Goal: Task Accomplishment & Management: Complete application form

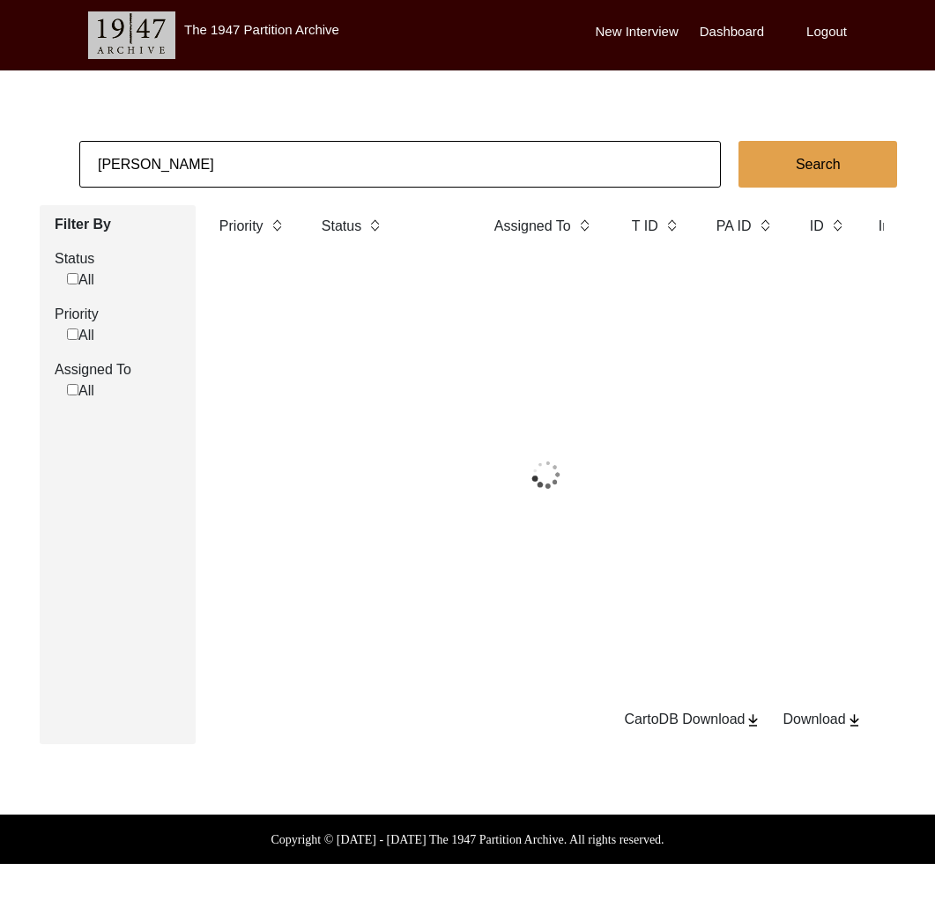
click at [219, 163] on input "[PERSON_NAME]" at bounding box center [399, 164] width 641 height 47
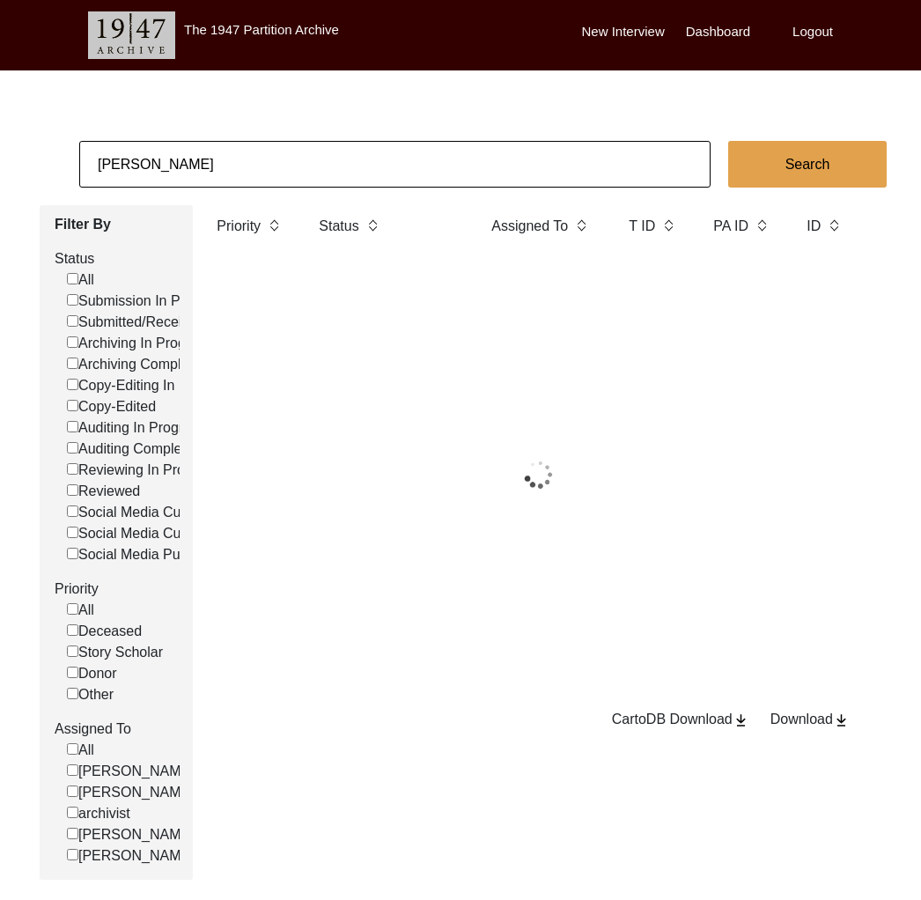
paste input "[DATE]"
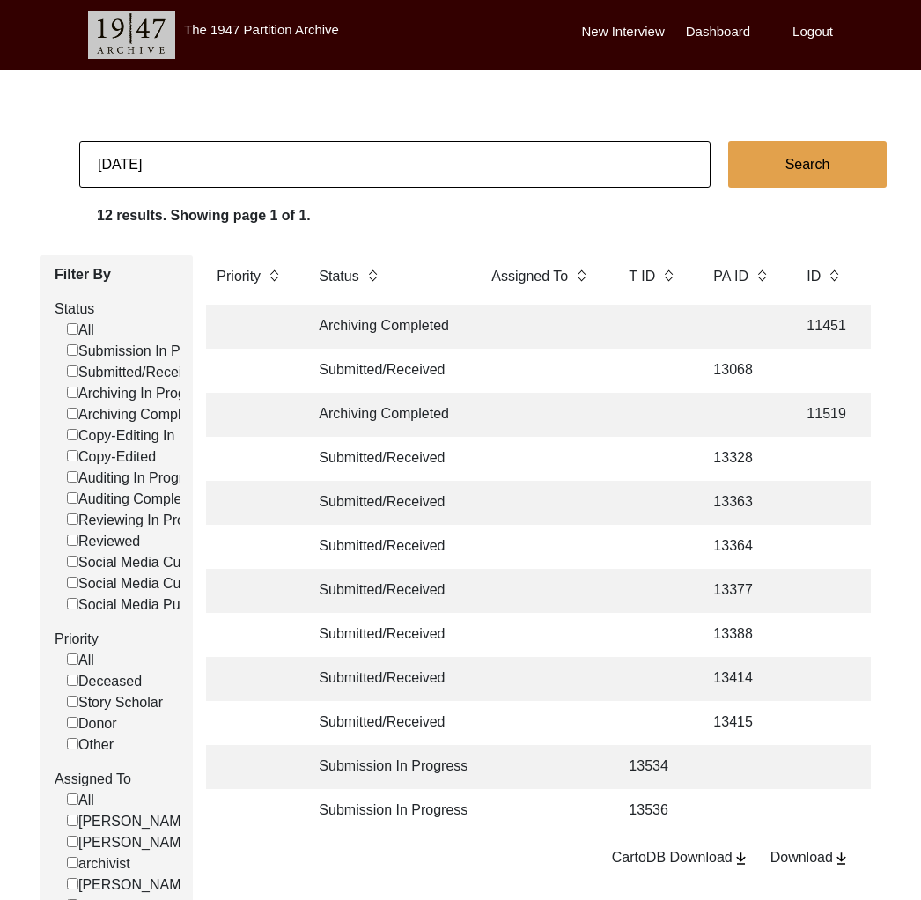
type input "[DATE]"
checkbox input "false"
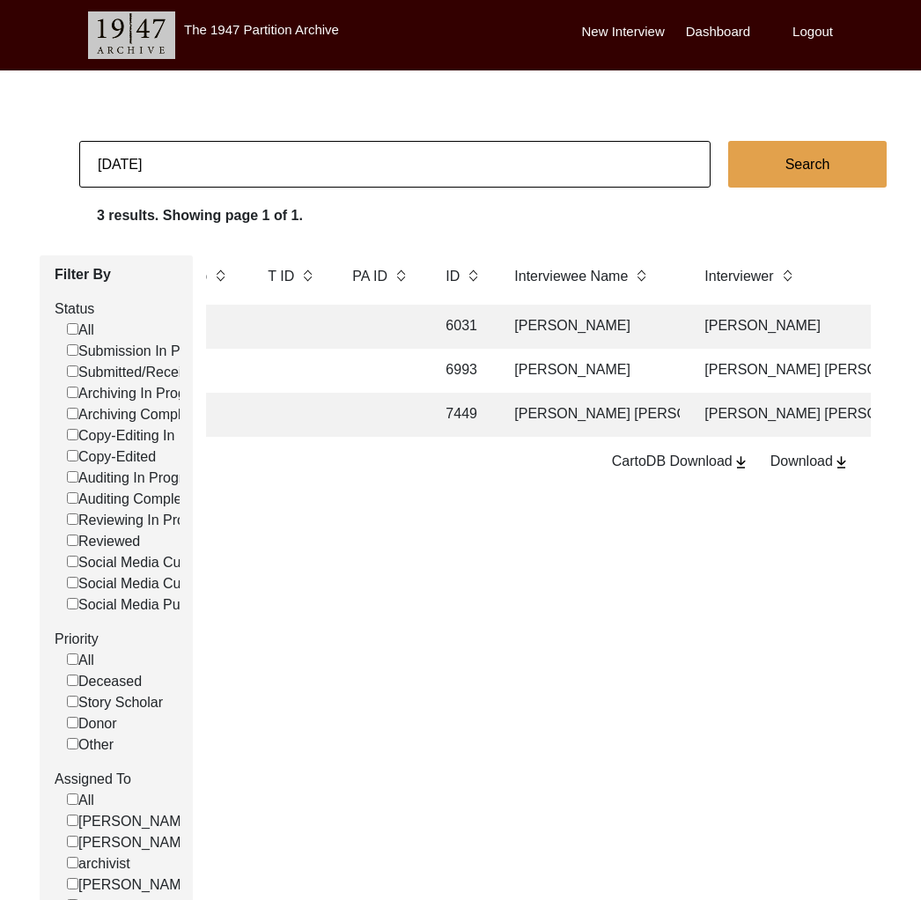
scroll to position [0, 360]
click at [189, 160] on input "[DATE]" at bounding box center [395, 164] width 632 height 47
type input "[PERSON_NAME]"
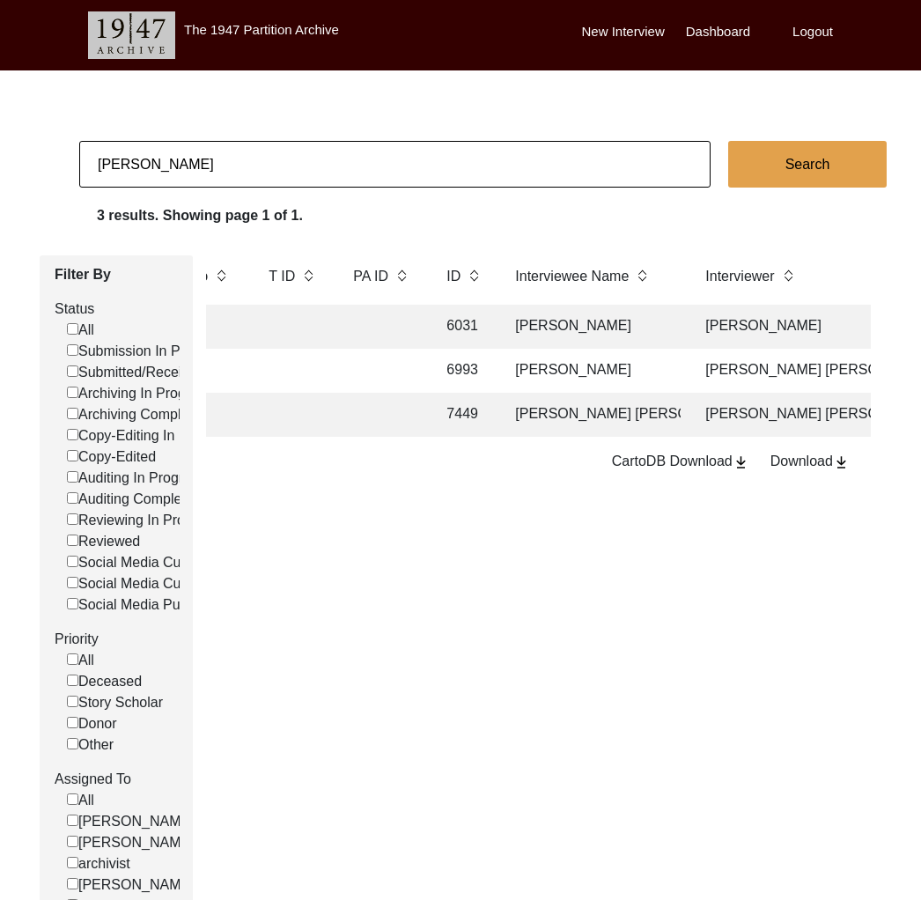
checkbox input "false"
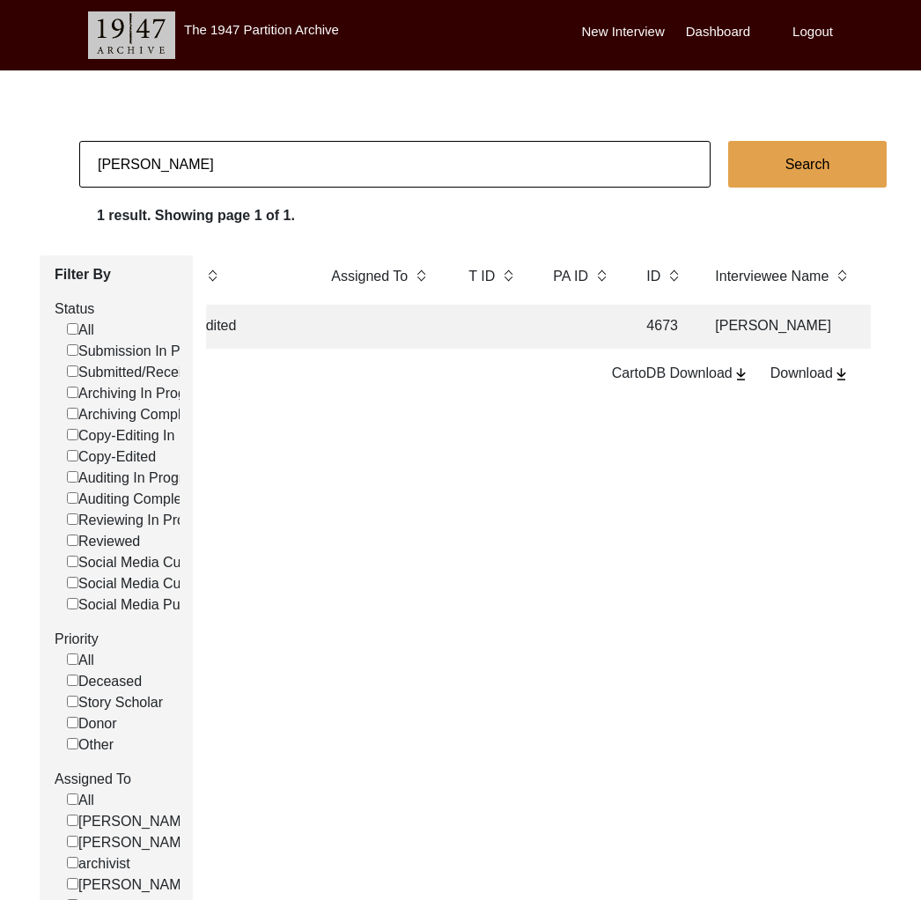
scroll to position [0, 303]
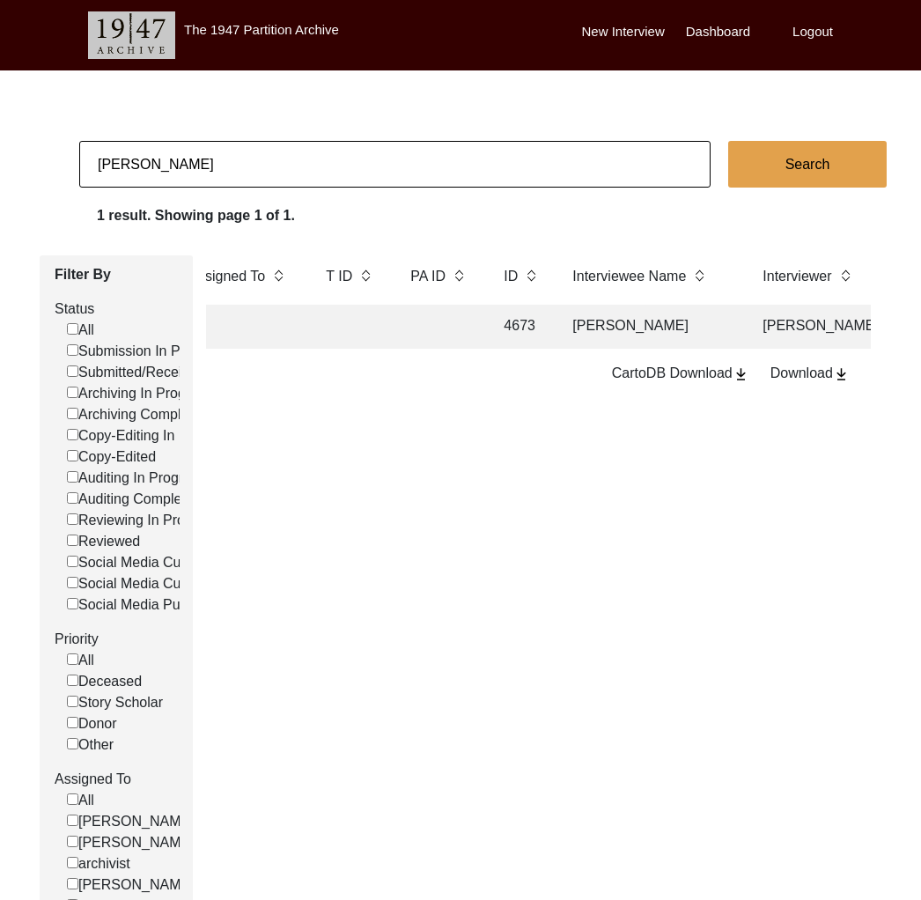
click at [630, 334] on td "[PERSON_NAME]" at bounding box center [650, 327] width 176 height 44
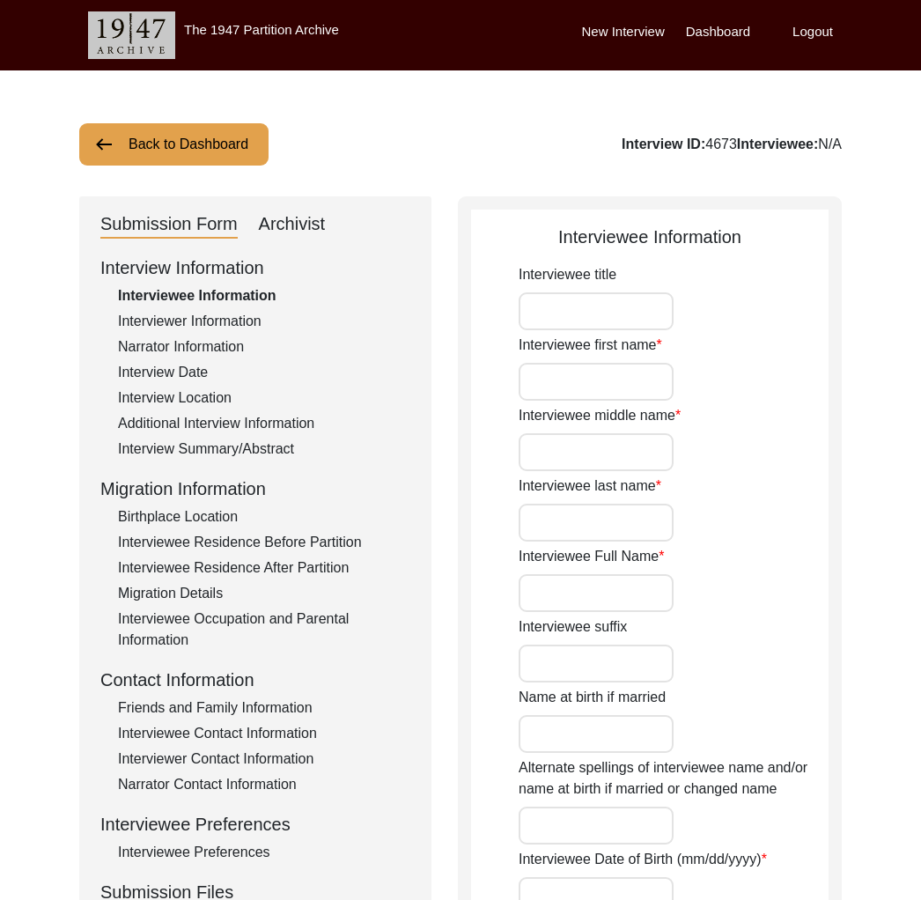
type input "Mr."
type input "[PERSON_NAME]"
type input "Chawla"
type input "[PERSON_NAME]"
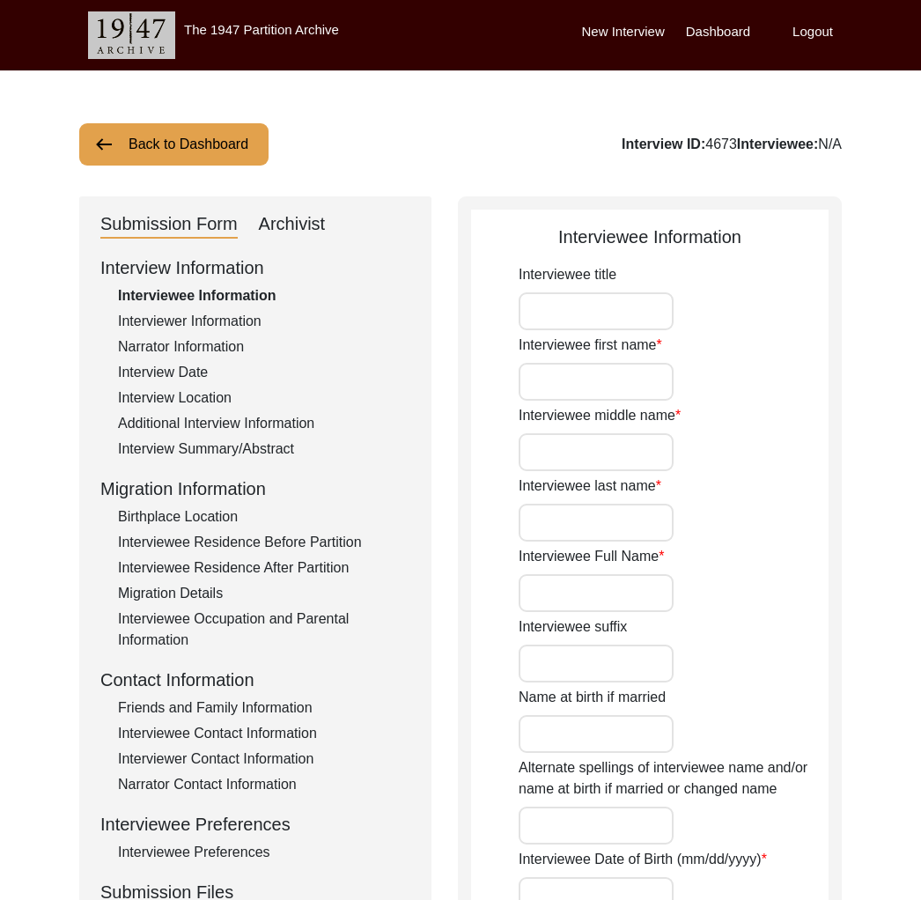
type input "[DATE]"
type input "80"
type input "[DEMOGRAPHIC_DATA]"
type input "Punjabi"
type input "[DEMOGRAPHIC_DATA]"
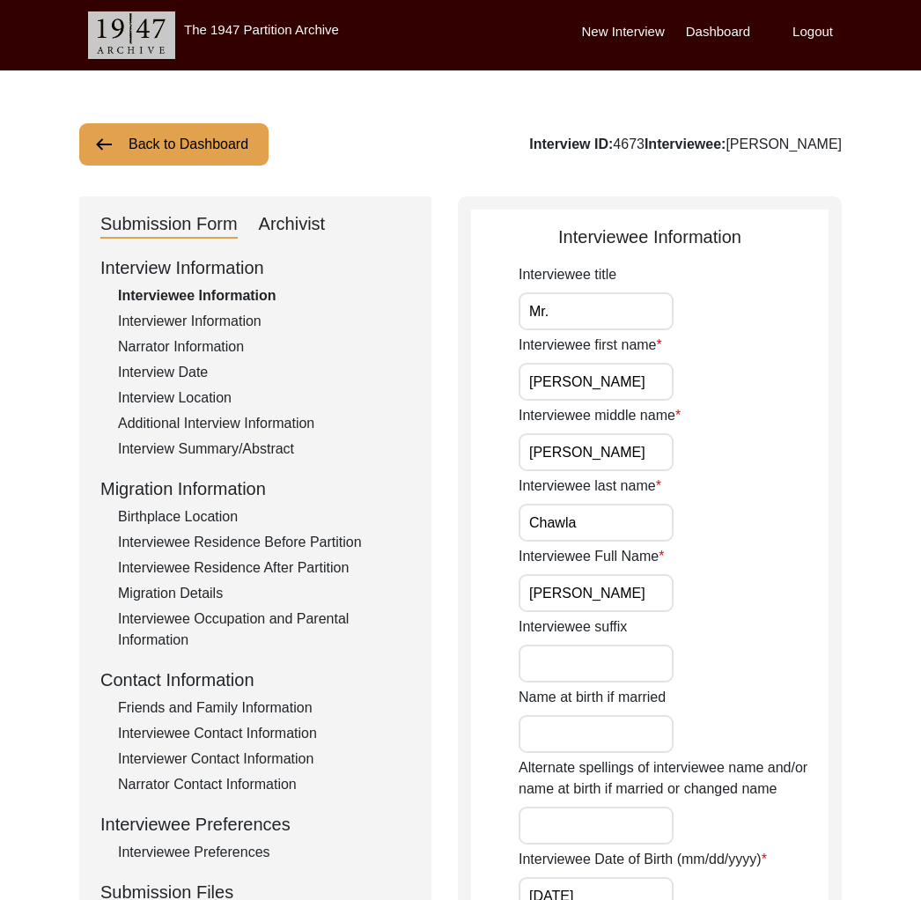
click at [169, 374] on div "Interview Date" at bounding box center [264, 372] width 292 height 21
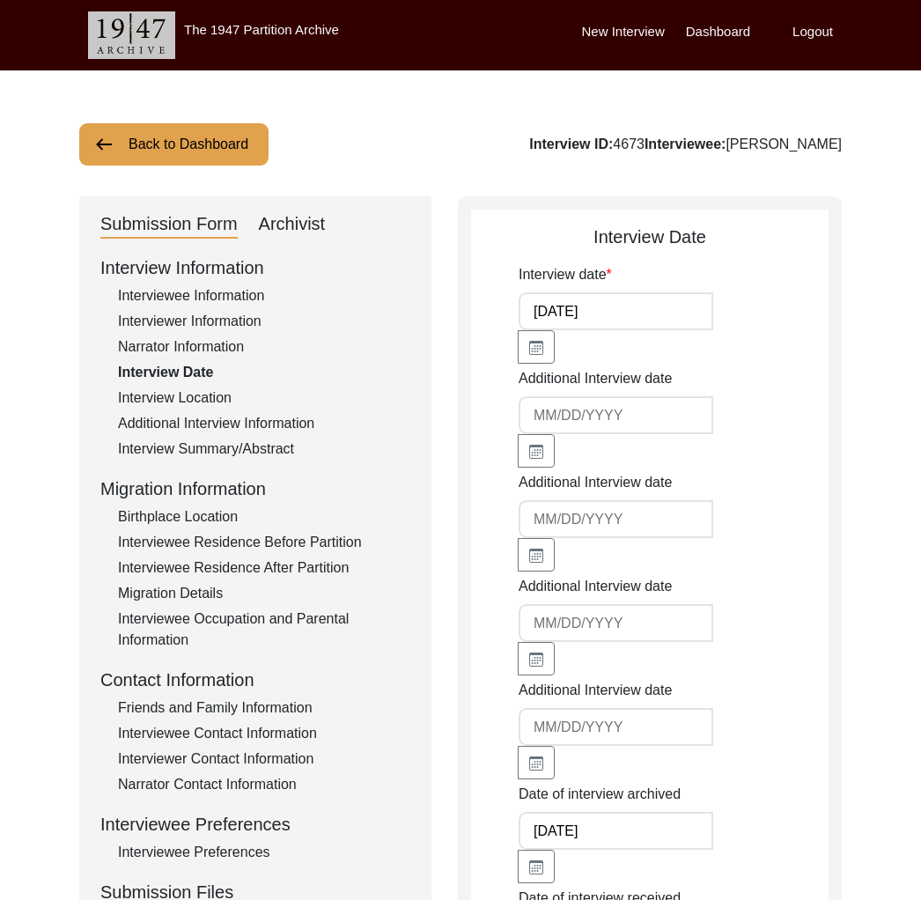
click at [226, 158] on button "Back to Dashboard" at bounding box center [173, 144] width 189 height 42
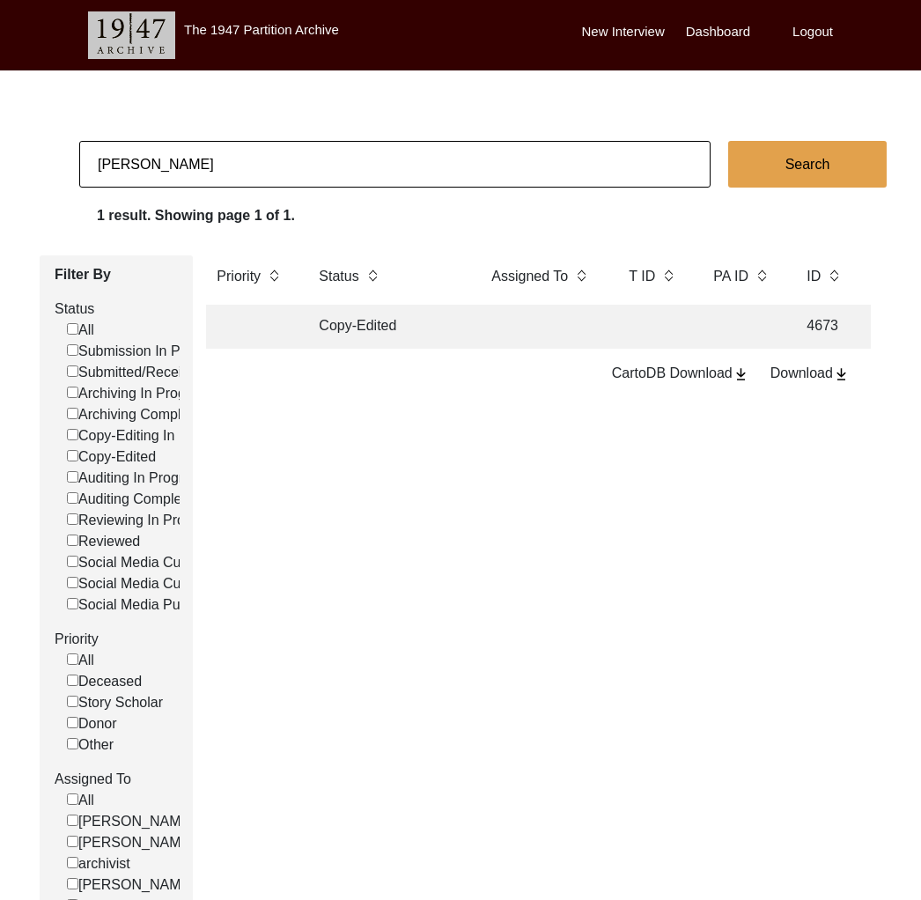
click at [152, 163] on input "[PERSON_NAME]" at bounding box center [395, 164] width 632 height 47
paste input "Qaim [PERSON_NAME]"
type input "Qaim [PERSON_NAME]"
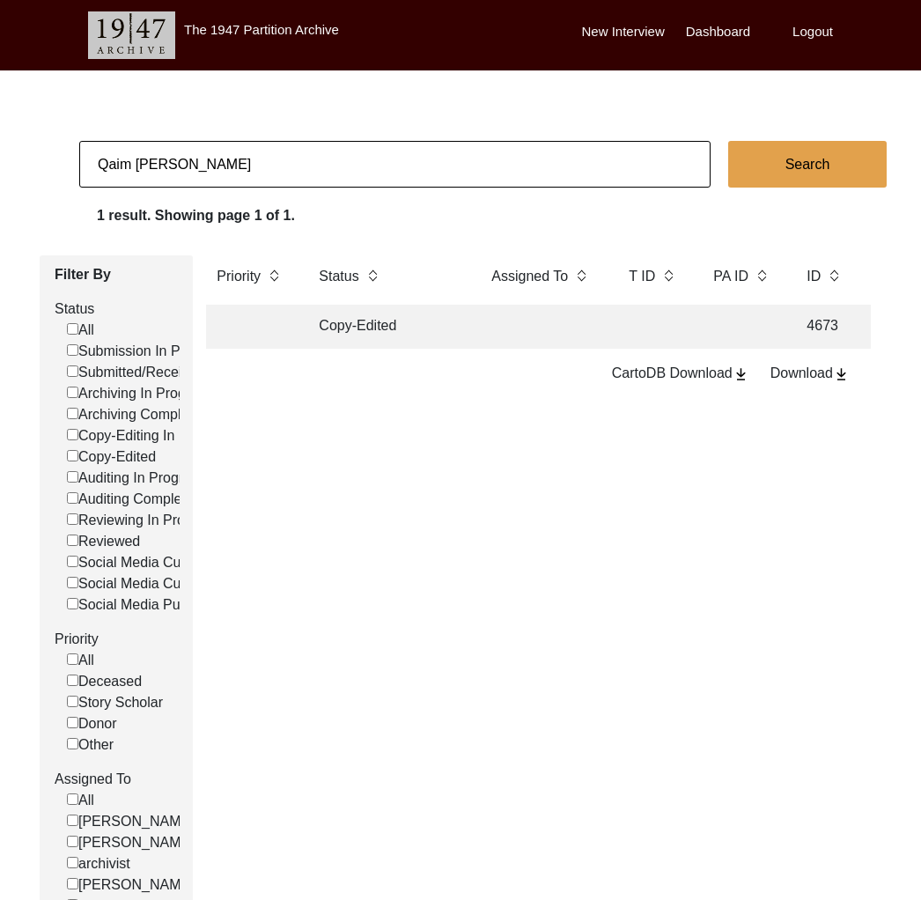
checkbox input "false"
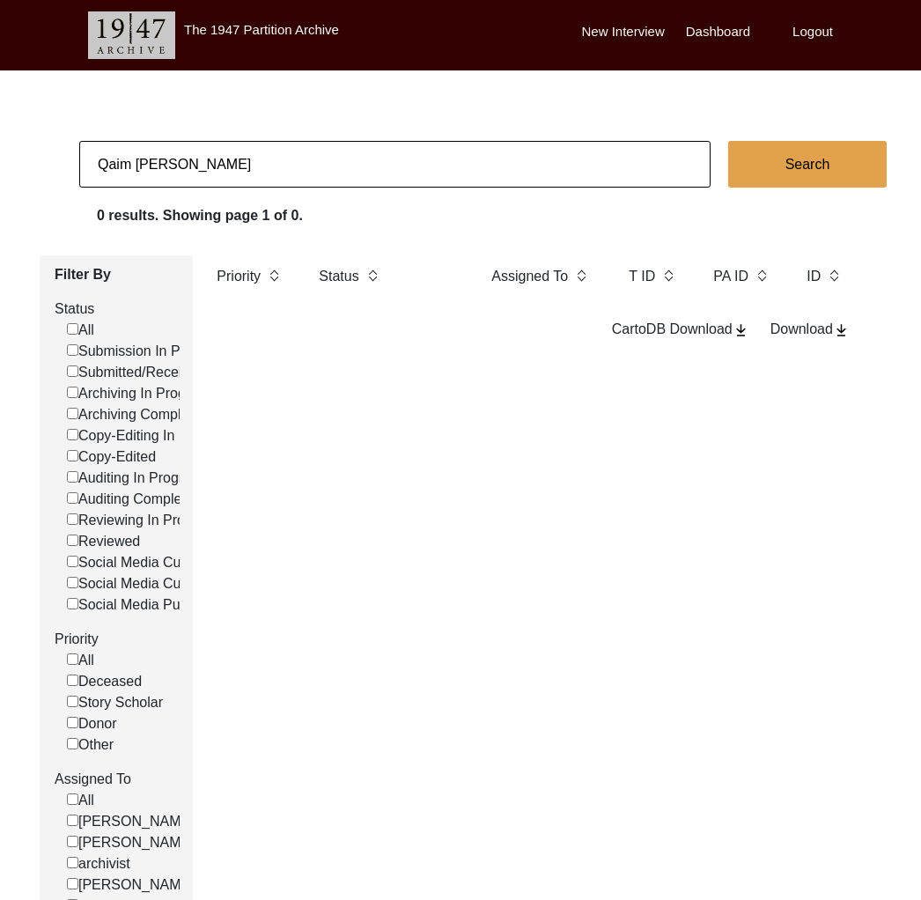
click at [182, 162] on input "Qaim [PERSON_NAME]" at bounding box center [395, 164] width 632 height 47
click at [181, 161] on input "Qaim [PERSON_NAME]" at bounding box center [395, 164] width 632 height 47
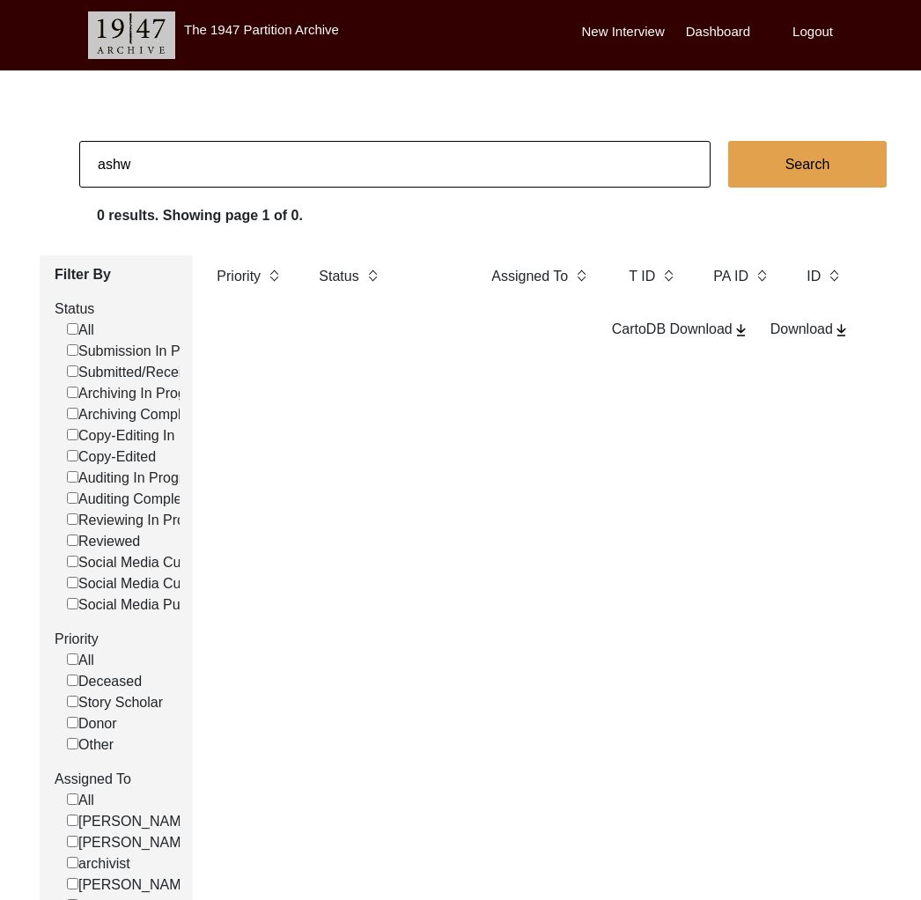
type input "[PERSON_NAME]"
checkbox input "false"
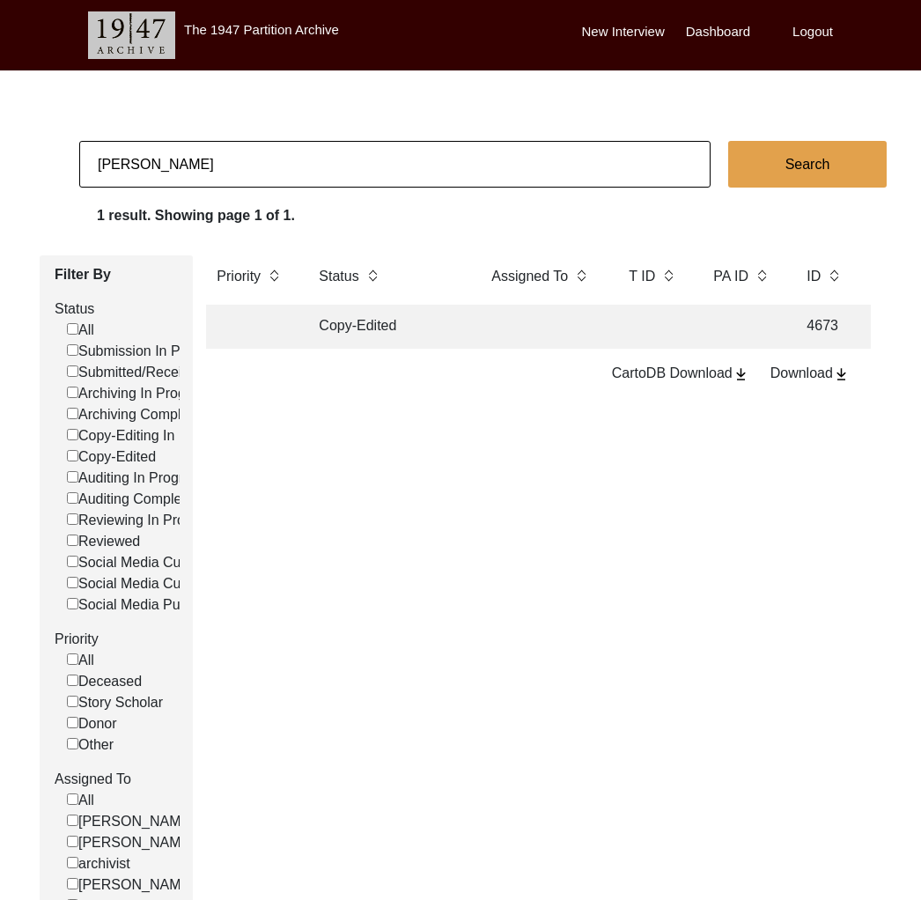
click at [408, 332] on td "Copy-Edited" at bounding box center [387, 327] width 159 height 44
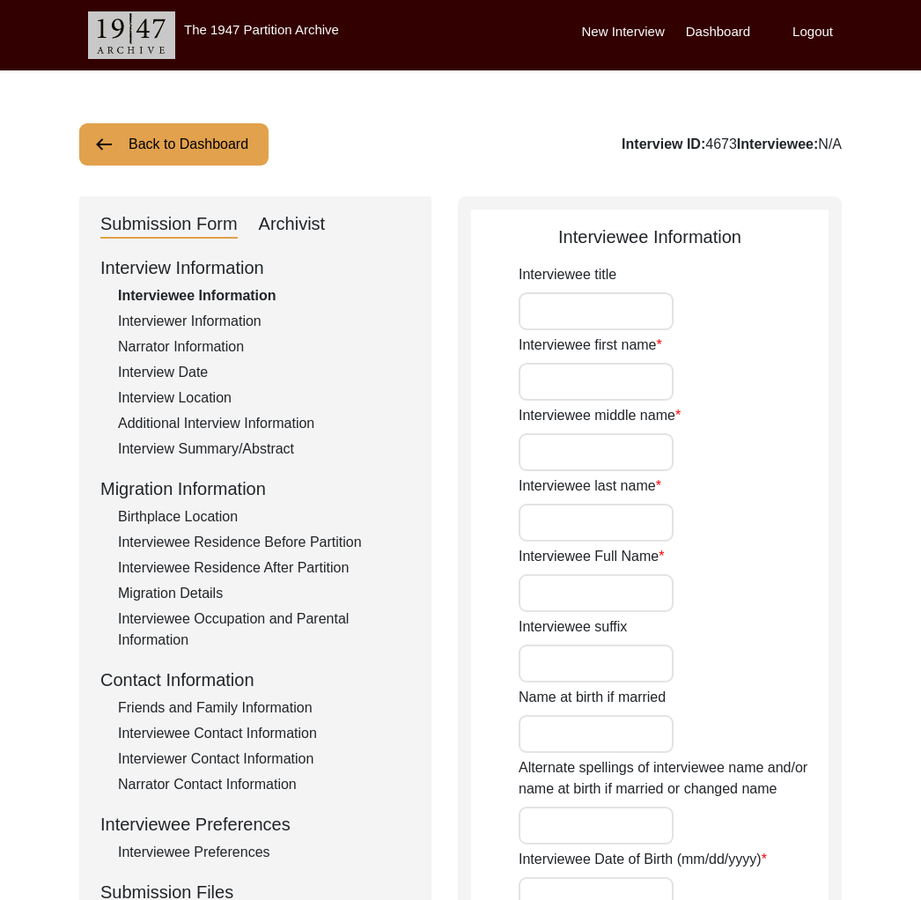
type input "Mr."
type input "[PERSON_NAME]"
type input "Chawla"
type input "[PERSON_NAME]"
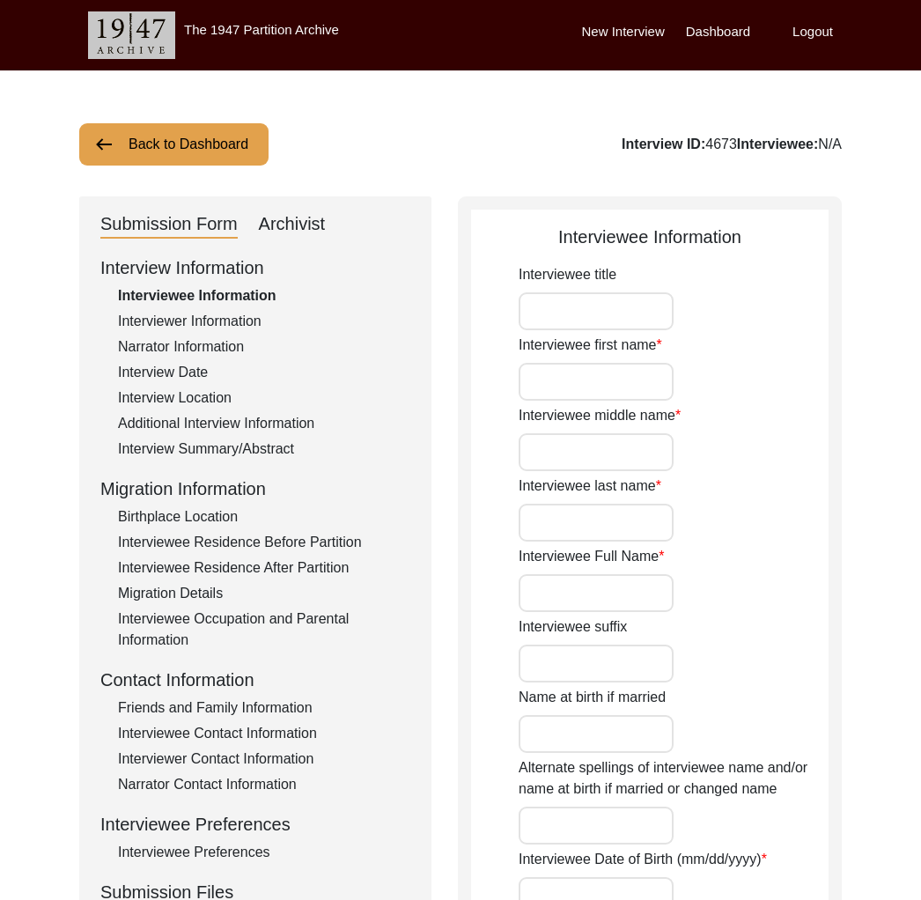
type input "[DATE]"
type input "80"
type input "[DEMOGRAPHIC_DATA]"
type input "Punjabi"
type input "[DEMOGRAPHIC_DATA]"
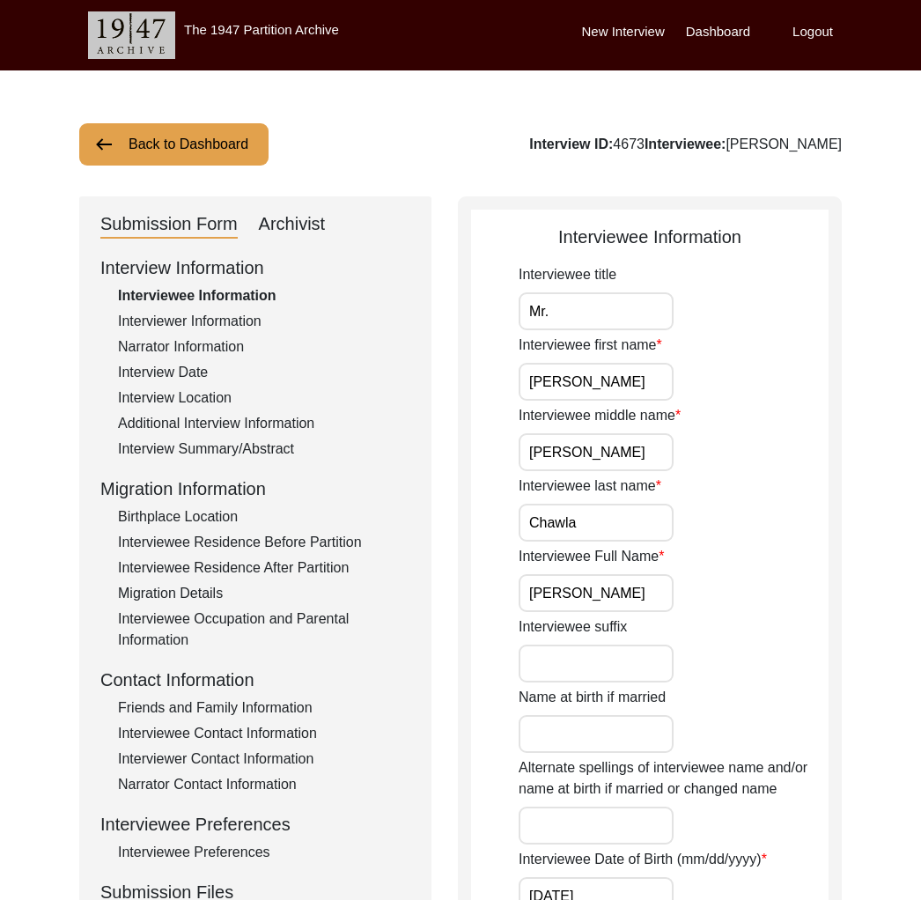
click at [286, 228] on div "Archivist" at bounding box center [292, 225] width 67 height 28
select select "Copy-Edited"
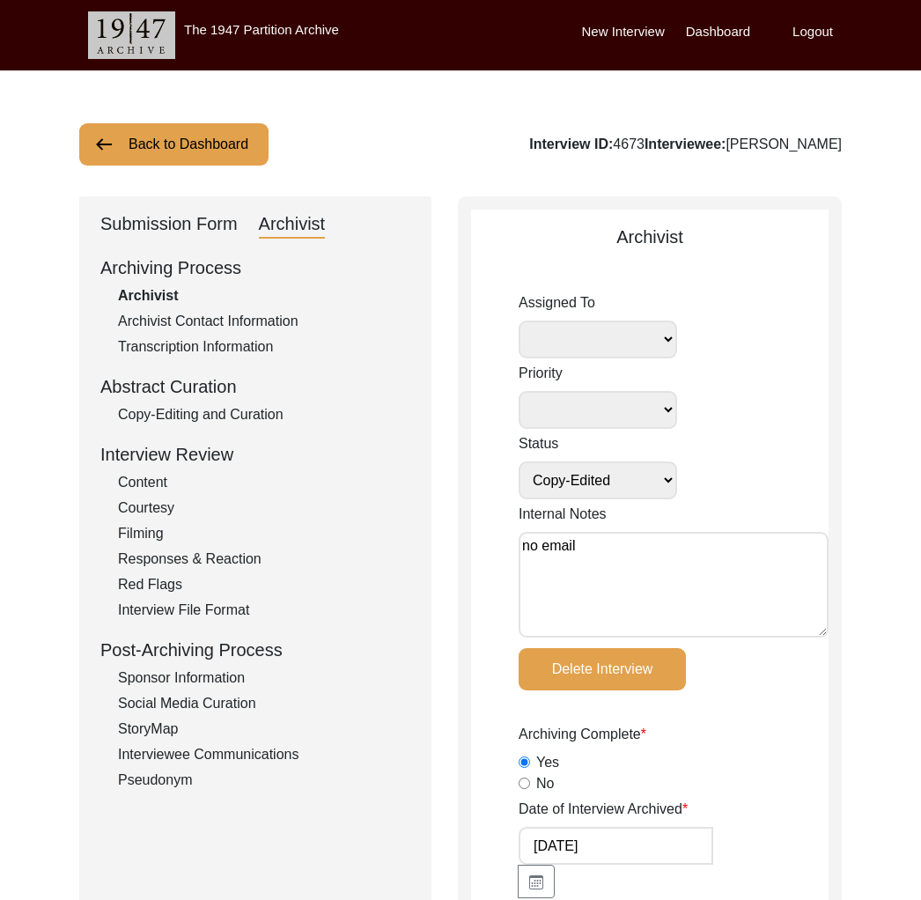
drag, startPoint x: 233, startPoint y: 302, endPoint x: 244, endPoint y: 329, distance: 28.5
click at [234, 302] on div "Archivist" at bounding box center [264, 295] width 292 height 21
click at [244, 329] on div "Archivist Contact Information" at bounding box center [264, 321] width 292 height 21
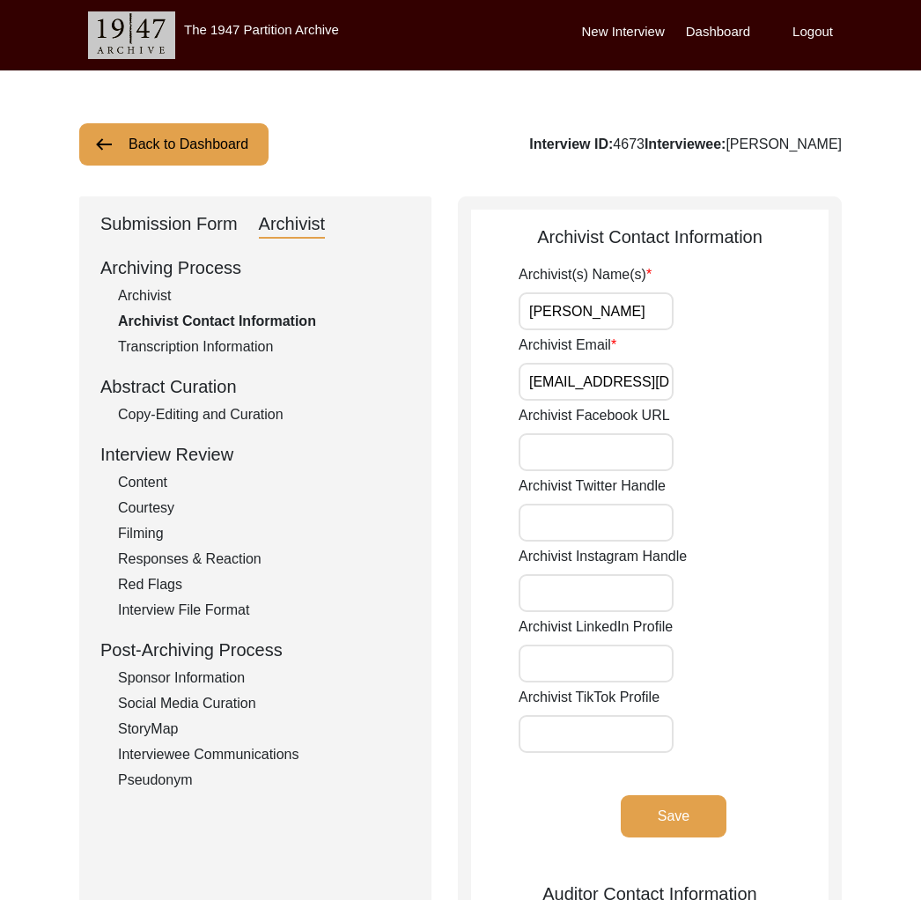
type input "[PERSON_NAME]"
type input "[EMAIL_ADDRESS][DOMAIN_NAME]"
click at [143, 223] on div "Submission Form" at bounding box center [168, 225] width 137 height 28
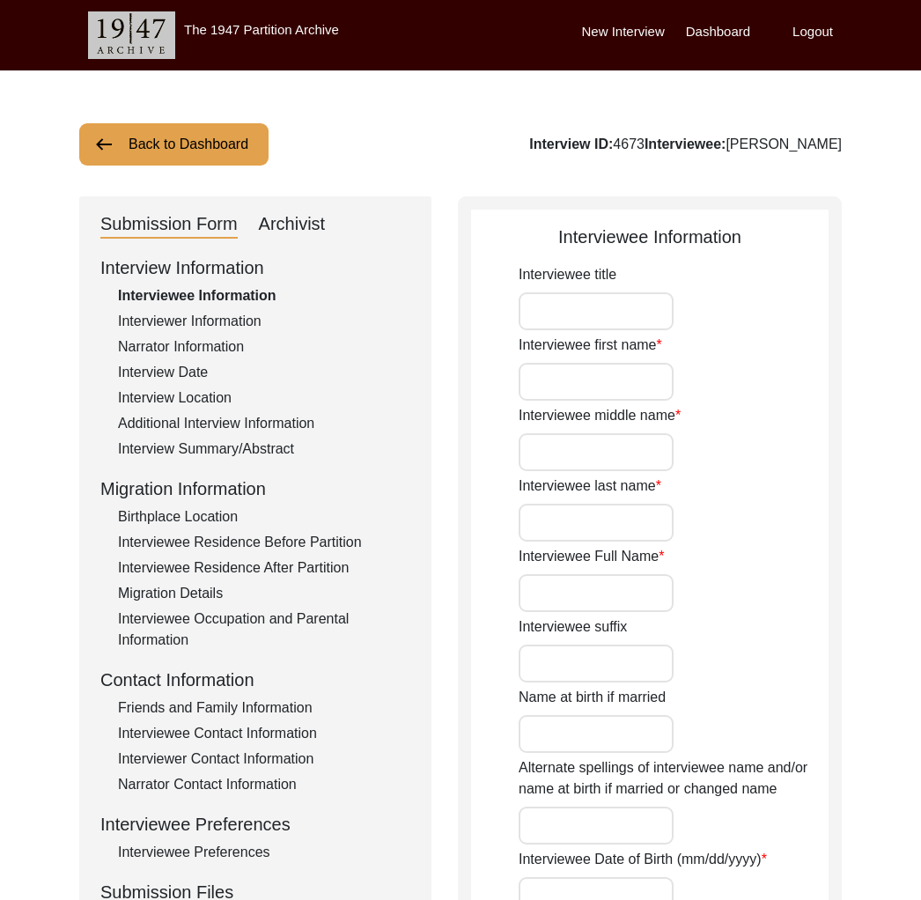
type input "Mr."
type input "[PERSON_NAME]"
type input "Chawla"
type input "[PERSON_NAME]"
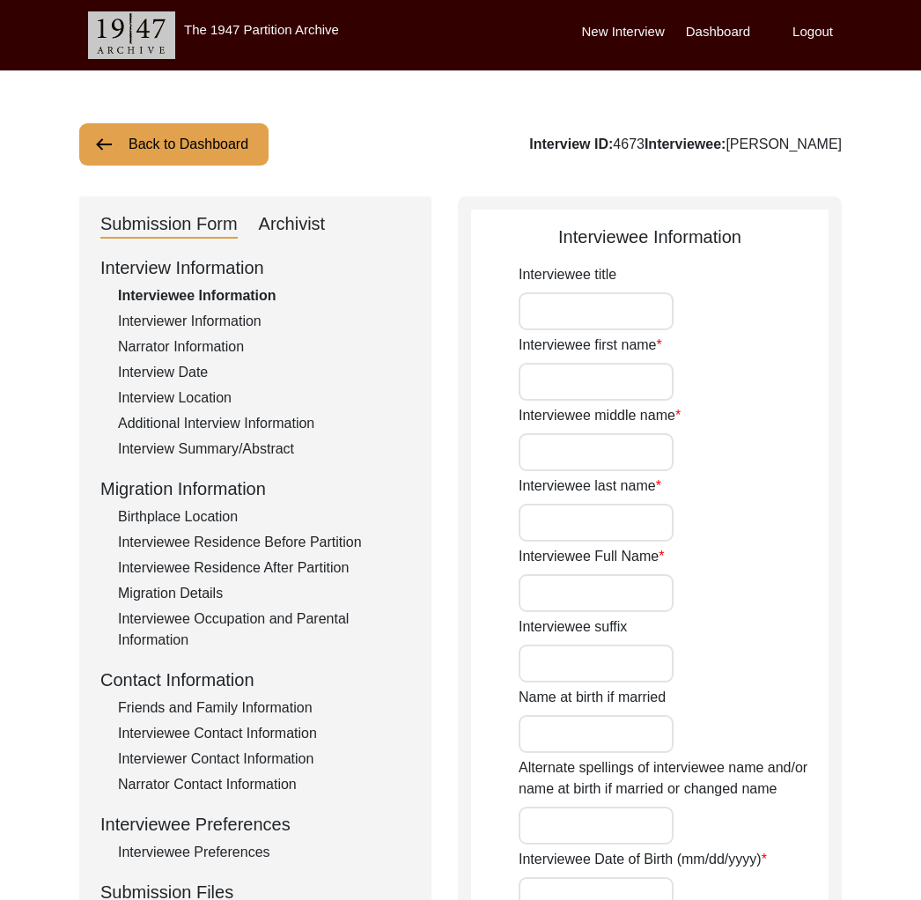
type input "[DATE]"
type input "80"
type input "[DEMOGRAPHIC_DATA]"
type input "Punjabi"
type input "[DEMOGRAPHIC_DATA]"
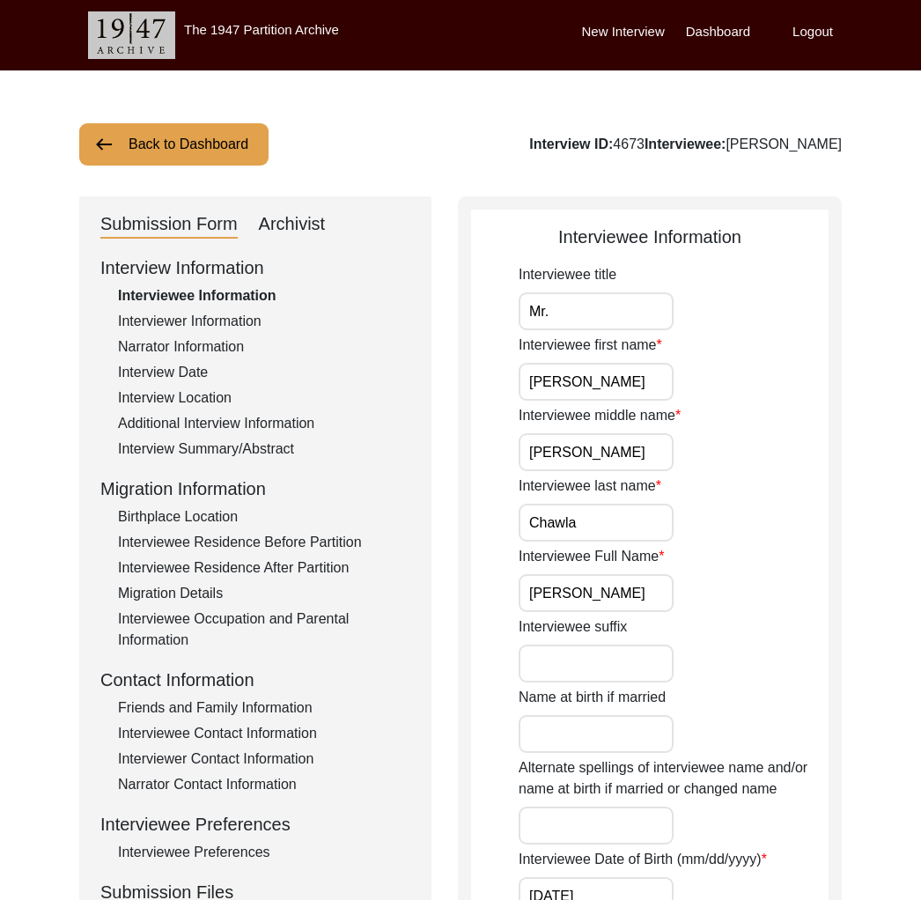
click at [217, 311] on div "Interviewer Information" at bounding box center [264, 321] width 292 height 21
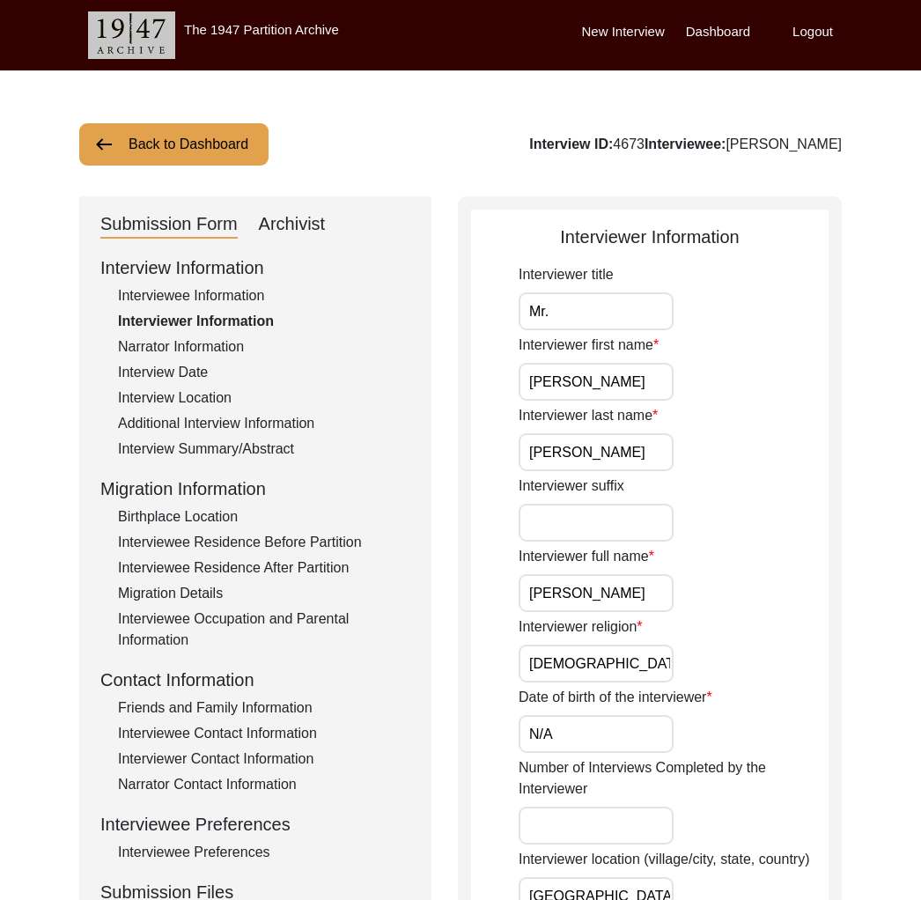
click at [252, 742] on div "Interviewee Contact Information" at bounding box center [264, 733] width 292 height 21
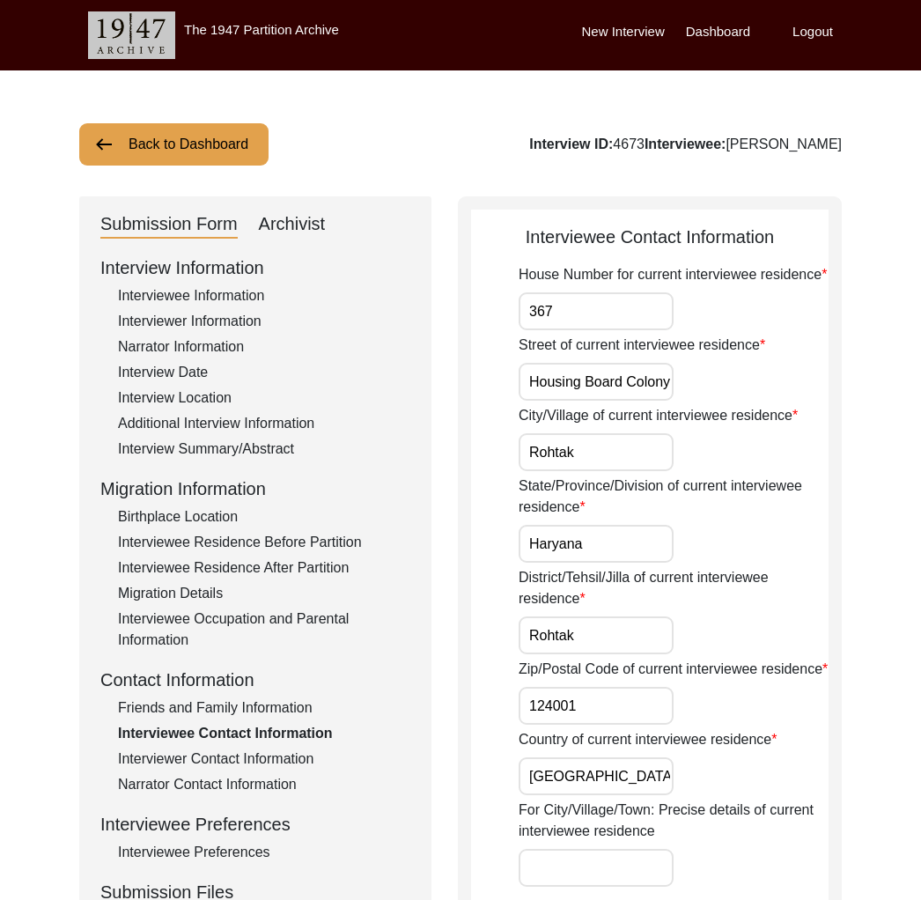
click at [251, 755] on div "Interviewer Contact Information" at bounding box center [264, 759] width 292 height 21
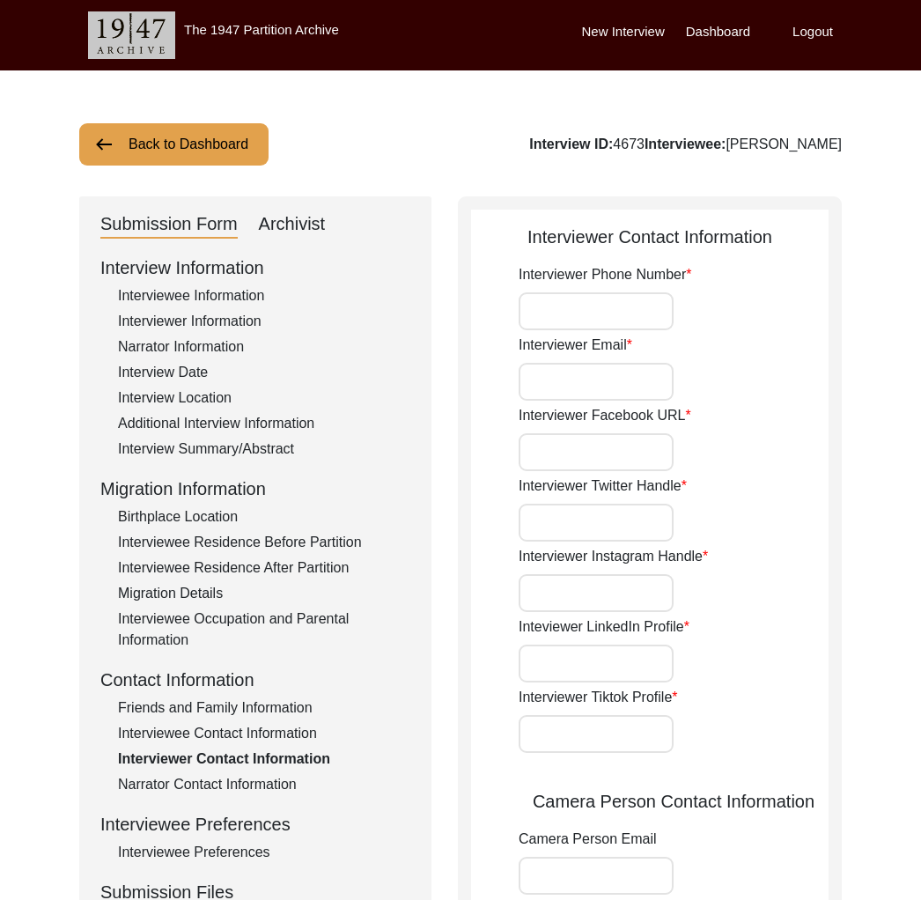
type input "[PHONE_NUMBER]"
type input "[EMAIL_ADDRESS][DOMAIN_NAME]"
type input "N/A"
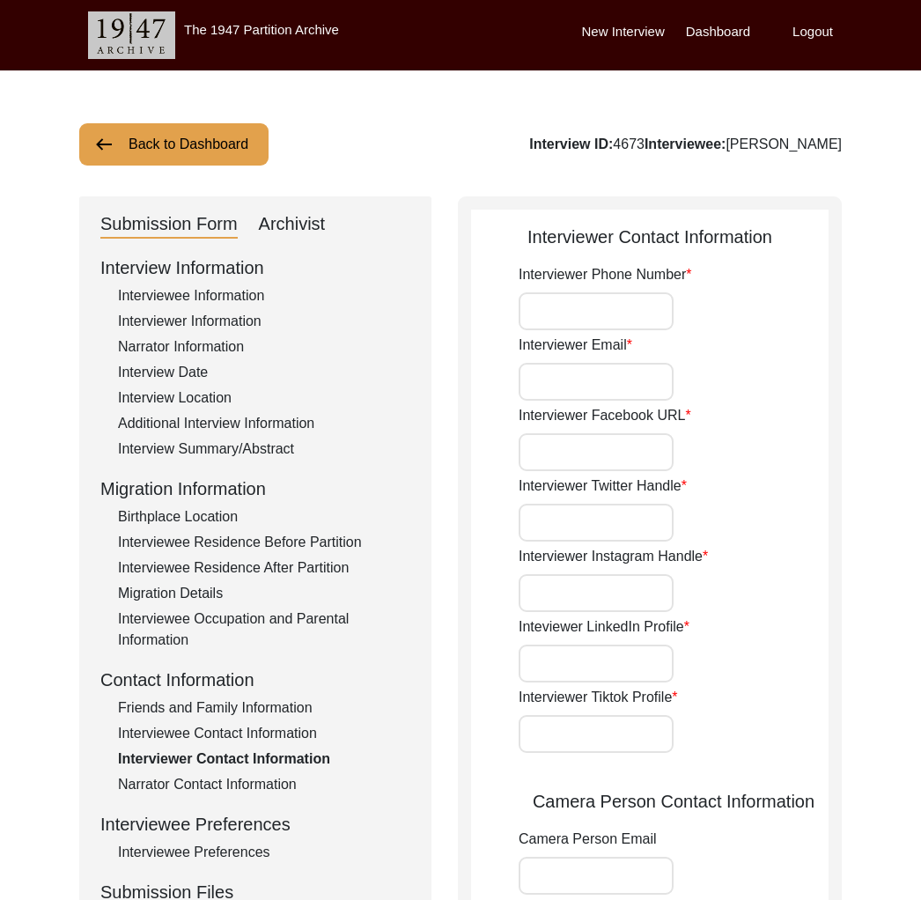
type input "N/A"
type input "[EMAIL_ADDRESS][DOMAIN_NAME]"
type input "N/A"
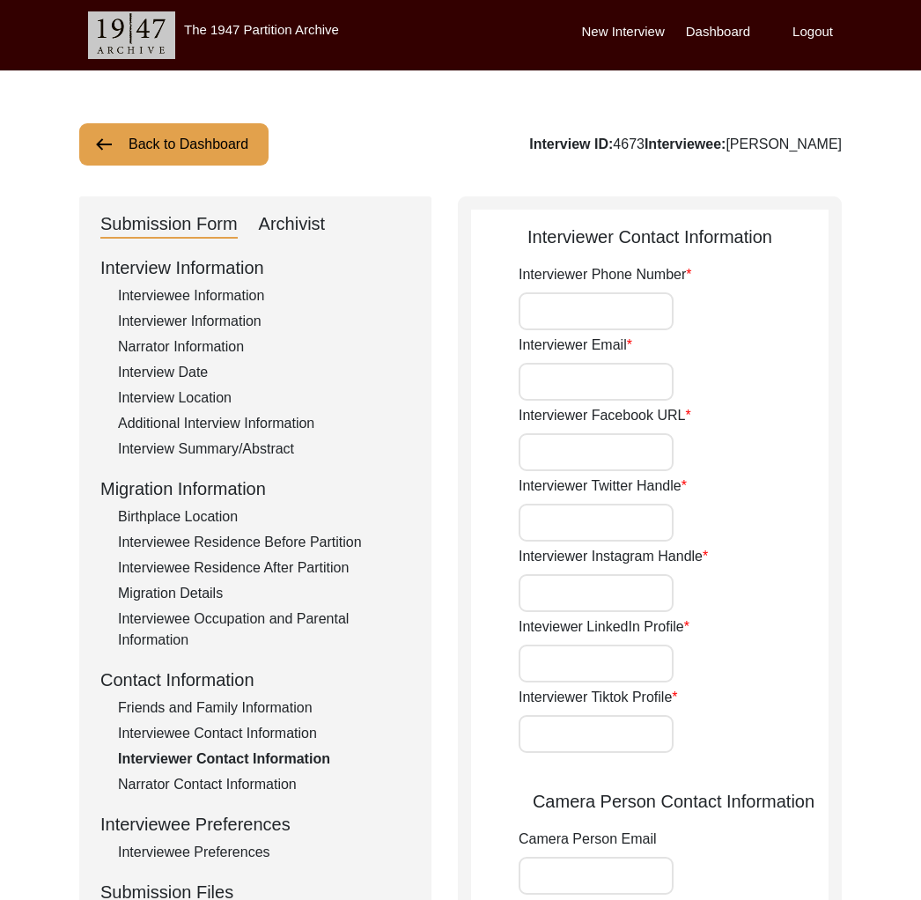
type input "N/A"
type input "[PHONE_NUMBER]"
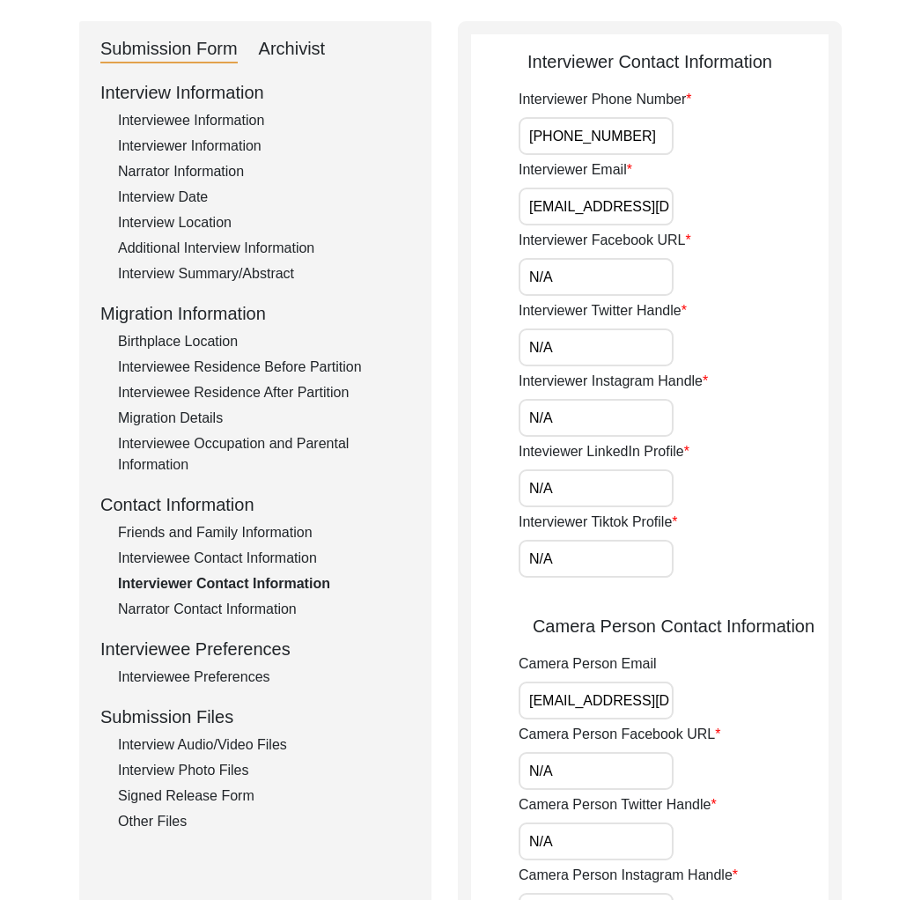
scroll to position [0, 48]
click at [605, 203] on input "[EMAIL_ADDRESS][DOMAIN_NAME]" at bounding box center [596, 207] width 155 height 38
